Goal: Transaction & Acquisition: Purchase product/service

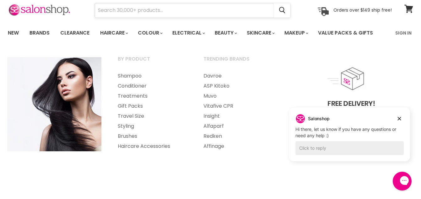
click at [122, 7] on input "Search" at bounding box center [184, 10] width 179 height 14
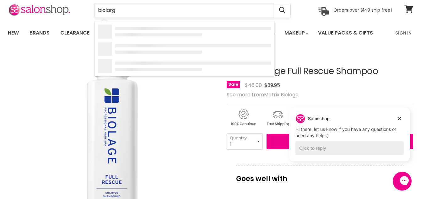
type input "biolarge"
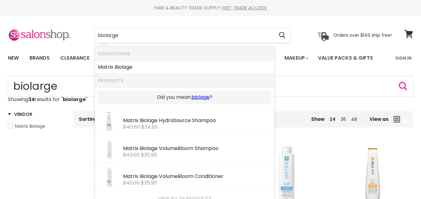
type input "biolage"
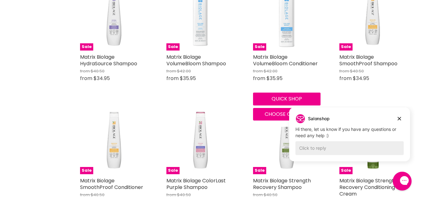
scroll to position [239, 0]
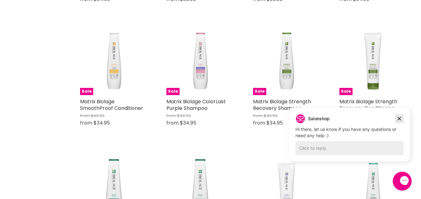
click at [399, 119] on icon "Dismiss campaign" at bounding box center [399, 118] width 3 height 3
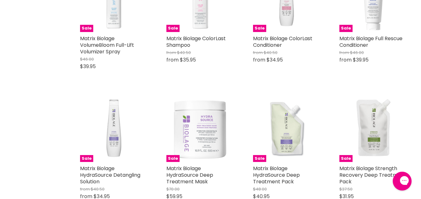
scroll to position [641, 0]
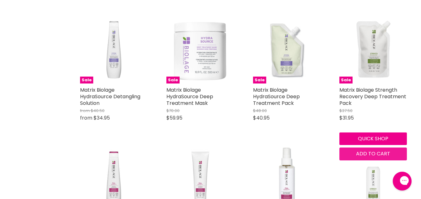
click at [373, 153] on span "Add to cart" at bounding box center [373, 153] width 34 height 7
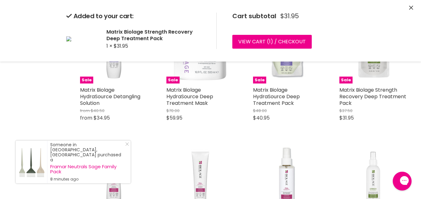
click at [413, 6] on icon "Close" at bounding box center [412, 8] width 4 height 4
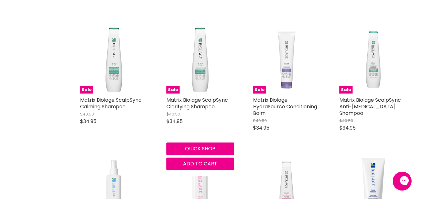
scroll to position [377, 0]
